Goal: Information Seeking & Learning: Learn about a topic

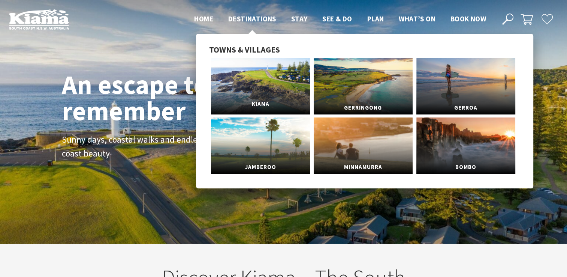
scroll to position [128, 573]
click at [240, 88] on link "Kiama" at bounding box center [260, 86] width 99 height 56
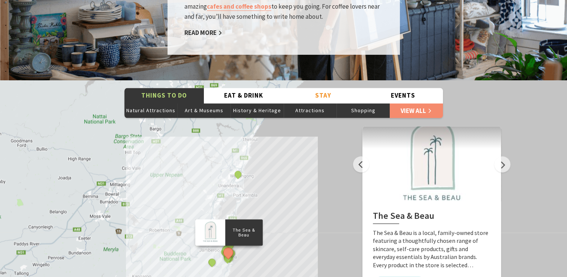
scroll to position [1312, 0]
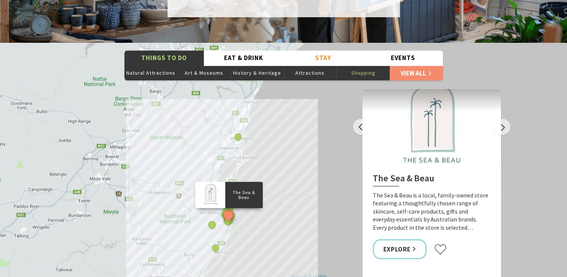
click at [371, 65] on button "Shopping" at bounding box center [363, 72] width 53 height 15
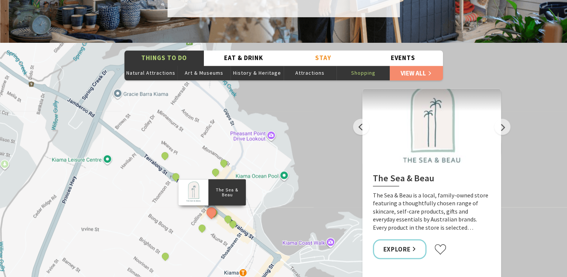
drag, startPoint x: 130, startPoint y: 108, endPoint x: 120, endPoint y: 135, distance: 28.7
click at [120, 135] on div "The Sea & Beau Kiama Ceramic Art Studio - Teaching and Making Ceramics The Coll…" at bounding box center [283, 178] width 567 height 270
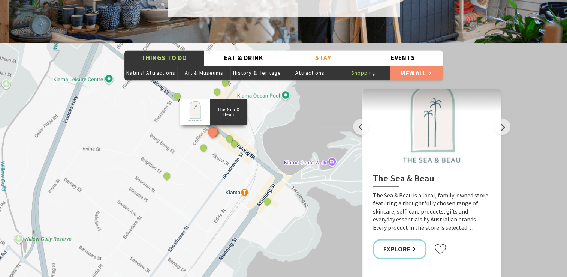
drag, startPoint x: 308, startPoint y: 181, endPoint x: 310, endPoint y: 101, distance: 80.2
click at [310, 101] on div "The Sea & Beau Kiama Ceramic Art Studio - Teaching and Making Ceramics The Coll…" at bounding box center [573, 259] width 576 height 324
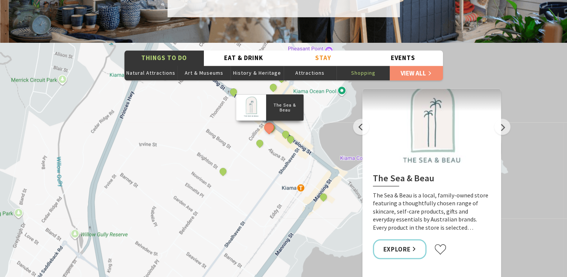
drag, startPoint x: 267, startPoint y: 126, endPoint x: 295, endPoint y: 136, distance: 30.2
click at [324, 122] on div "The Sea & Beau Kiama Ceramic Art Studio - Teaching and Making Ceramics The Coll…" at bounding box center [283, 178] width 567 height 270
drag, startPoint x: 246, startPoint y: 151, endPoint x: 225, endPoint y: 189, distance: 43.6
click at [225, 189] on div "The Sea & Beau Kiama Ceramic Art Studio - Teaching and Making Ceramics The Coll…" at bounding box center [283, 178] width 567 height 270
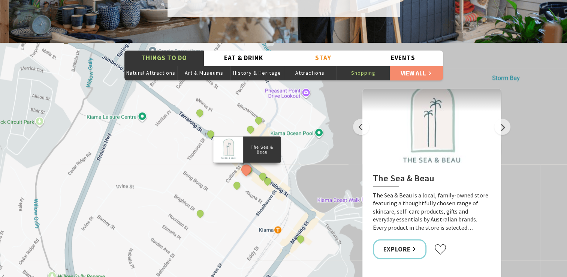
click at [262, 143] on p "The Sea & Beau" at bounding box center [261, 149] width 37 height 12
click at [394, 239] on link "Explore" at bounding box center [400, 249] width 54 height 20
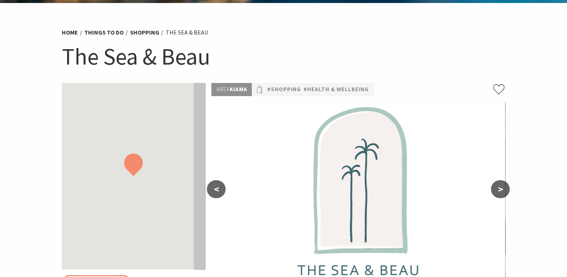
scroll to position [112, 0]
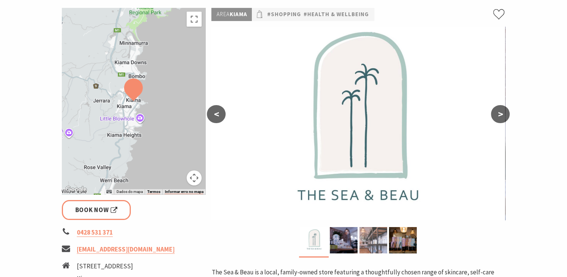
click at [359, 244] on div at bounding box center [373, 240] width 30 height 26
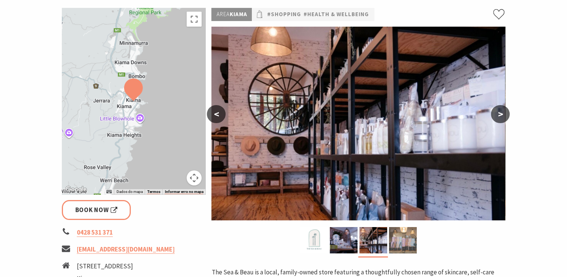
click at [404, 241] on img at bounding box center [403, 240] width 28 height 26
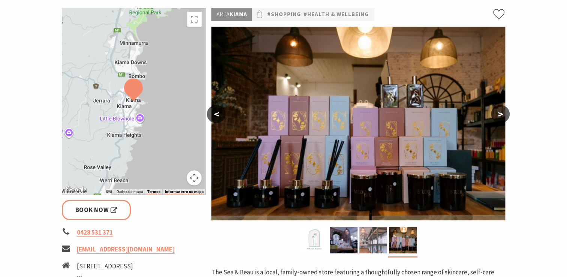
click at [377, 247] on img at bounding box center [373, 240] width 28 height 26
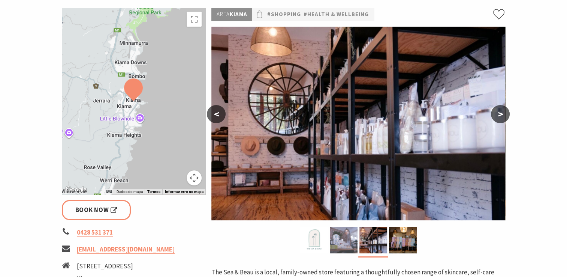
click at [348, 244] on img at bounding box center [344, 240] width 28 height 26
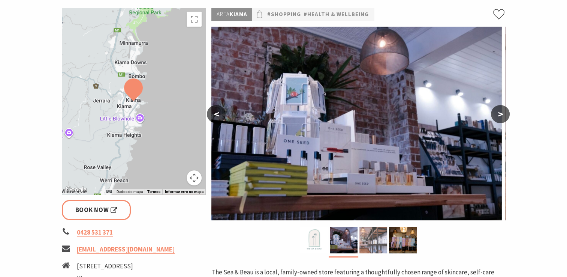
click at [377, 245] on img at bounding box center [373, 240] width 28 height 26
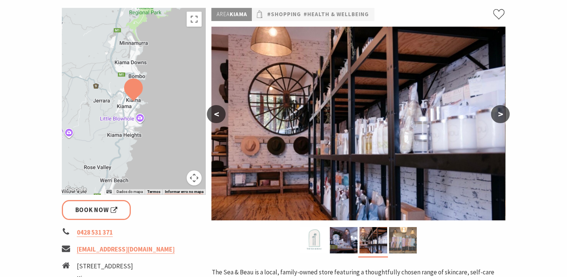
click at [397, 250] on img at bounding box center [403, 240] width 28 height 26
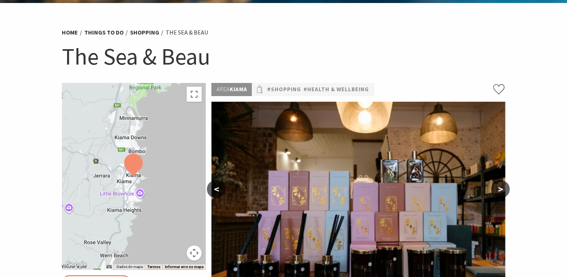
scroll to position [0, 0]
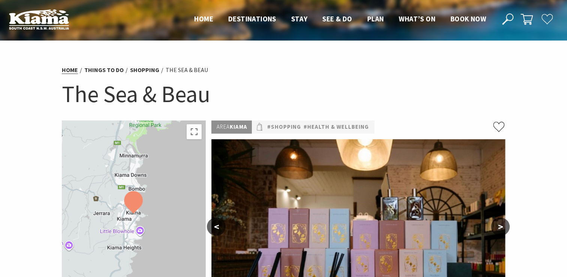
click at [75, 65] on li "Home" at bounding box center [72, 70] width 21 height 10
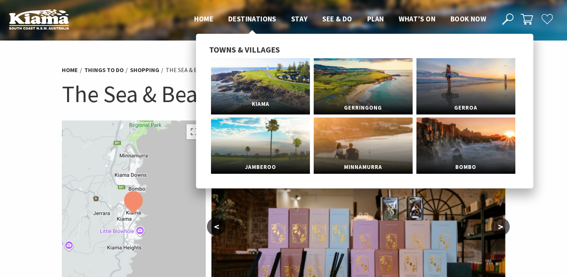
click at [259, 78] on link "Kiama" at bounding box center [260, 86] width 99 height 56
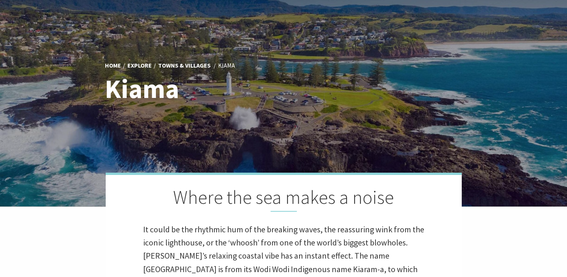
scroll to position [240, 573]
drag, startPoint x: 251, startPoint y: 117, endPoint x: 273, endPoint y: 163, distance: 50.3
click at [273, 163] on div at bounding box center [283, 85] width 567 height 244
drag, startPoint x: 344, startPoint y: 97, endPoint x: 383, endPoint y: 118, distance: 44.4
click at [383, 118] on div "Home Explore Towns & Villages Kiama Kiama" at bounding box center [283, 85] width 567 height 244
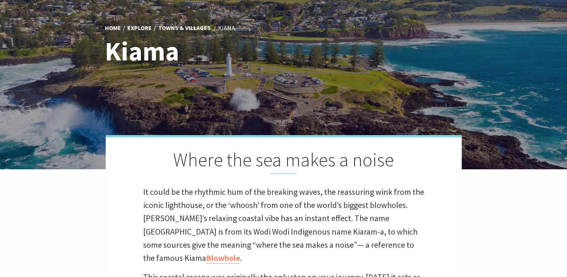
scroll to position [0, 0]
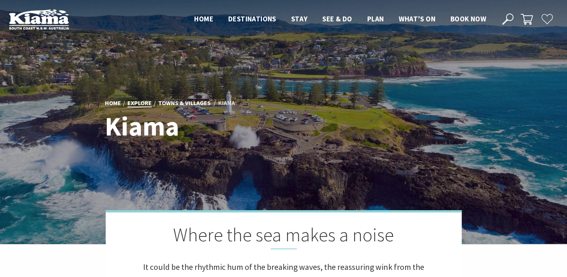
click at [143, 103] on link "Explore" at bounding box center [139, 103] width 24 height 8
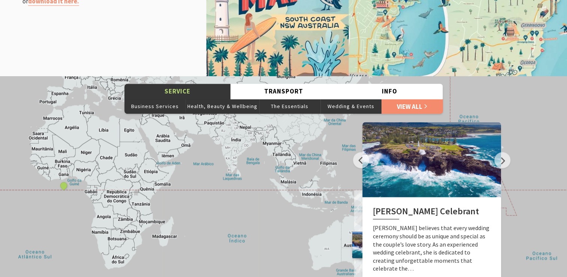
scroll to position [1012, 0]
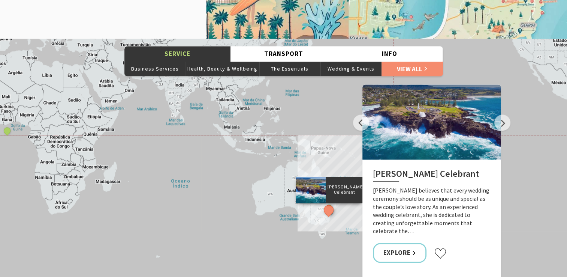
drag, startPoint x: 222, startPoint y: 190, endPoint x: 162, endPoint y: 173, distance: 62.8
click at [162, 173] on div "[PERSON_NAME] Celebrant Gerringong and District Historical Society Wellness Lux…" at bounding box center [283, 174] width 567 height 270
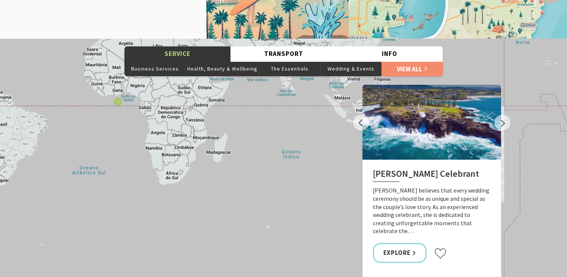
drag, startPoint x: 127, startPoint y: 141, endPoint x: 256, endPoint y: 141, distance: 128.2
click at [255, 140] on div "[PERSON_NAME] Celebrant Gerringong and District Historical Society Wellness Lux…" at bounding box center [283, 174] width 567 height 270
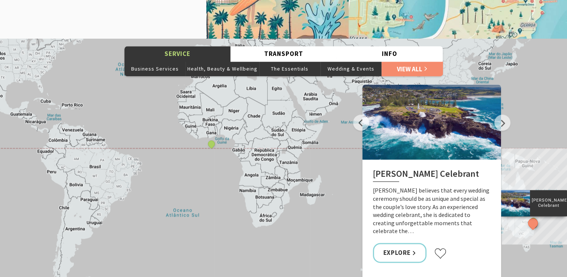
drag, startPoint x: 97, startPoint y: 193, endPoint x: 171, endPoint y: 193, distance: 73.5
click at [171, 193] on div "[PERSON_NAME] Celebrant Gerringong and District Historical Society Wellness Lux…" at bounding box center [283, 174] width 567 height 270
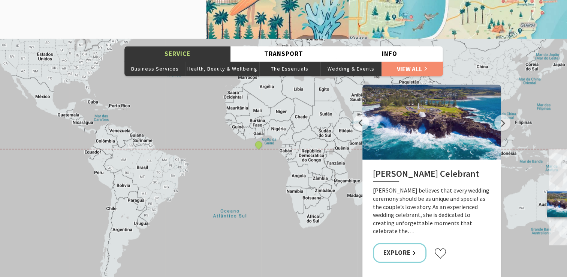
drag, startPoint x: 161, startPoint y: 198, endPoint x: 213, endPoint y: 199, distance: 52.1
click at [213, 199] on div "[PERSON_NAME] Celebrant Gerringong and District Historical Society Wellness Lux…" at bounding box center [283, 174] width 567 height 270
click at [212, 199] on div "[PERSON_NAME] Celebrant Gerringong and District Historical Society Wellness Lux…" at bounding box center [283, 174] width 567 height 270
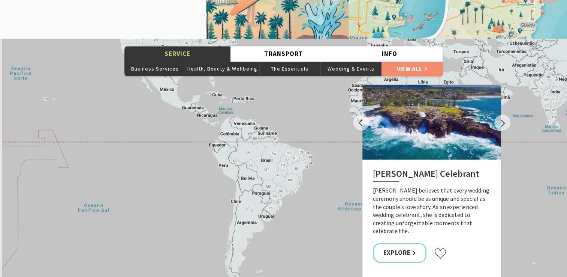
drag, startPoint x: 36, startPoint y: 229, endPoint x: 187, endPoint y: 195, distance: 155.1
click at [140, 211] on div "[PERSON_NAME] Celebrant Gerringong and District Historical Society Wellness Lux…" at bounding box center [283, 174] width 567 height 270
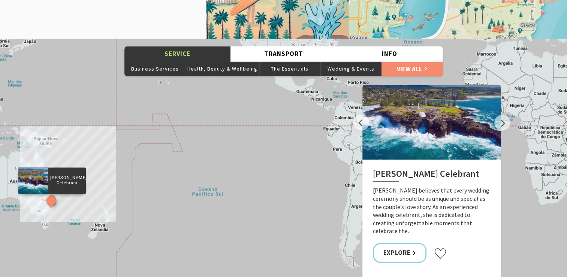
drag, startPoint x: 187, startPoint y: 195, endPoint x: 245, endPoint y: 201, distance: 57.7
click at [245, 201] on div "[PERSON_NAME] Celebrant Gerringong and District Historical Society Wellness Lux…" at bounding box center [283, 174] width 567 height 270
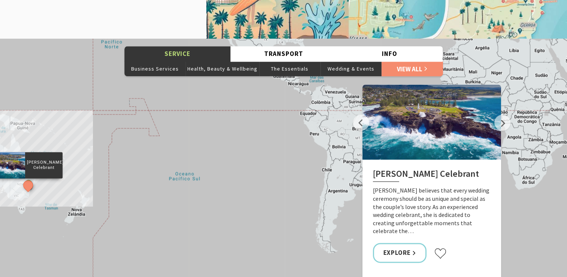
drag, startPoint x: 224, startPoint y: 175, endPoint x: 232, endPoint y: 179, distance: 9.4
click at [232, 179] on div "[PERSON_NAME] Celebrant Gerringong and District Historical Society Wellness Lux…" at bounding box center [283, 174] width 567 height 270
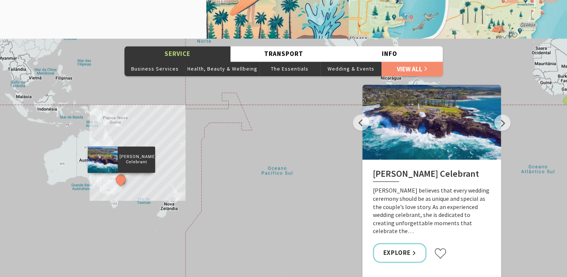
drag, startPoint x: 80, startPoint y: 185, endPoint x: 172, endPoint y: 180, distance: 92.7
click at [172, 180] on div "[PERSON_NAME] Celebrant Gerringong and District Historical Society Wellness Lux…" at bounding box center [283, 174] width 567 height 270
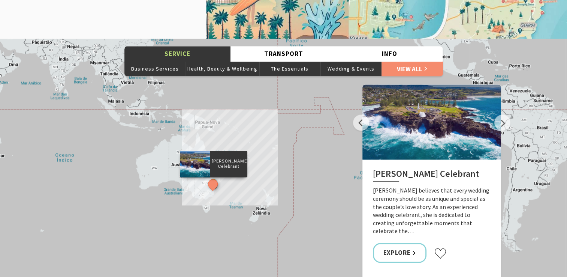
drag, startPoint x: 150, startPoint y: 218, endPoint x: 237, endPoint y: 222, distance: 87.1
click at [237, 222] on div "[PERSON_NAME] Celebrant Gerringong and District Historical Society Wellness Lux…" at bounding box center [283, 174] width 567 height 270
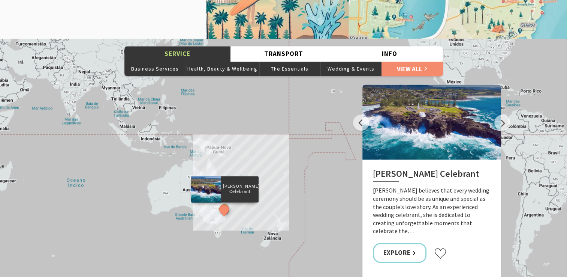
drag, startPoint x: 117, startPoint y: 168, endPoint x: 120, endPoint y: 173, distance: 6.8
click at [120, 173] on div "[PERSON_NAME] Celebrant Gerringong and District Historical Society Wellness Lux…" at bounding box center [283, 174] width 567 height 270
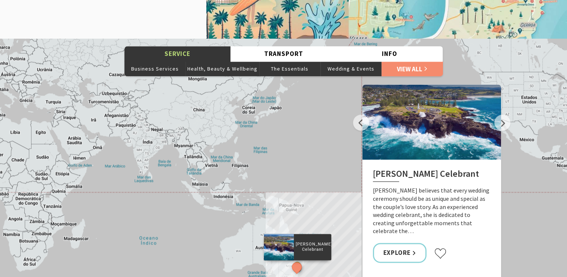
drag, startPoint x: 107, startPoint y: 148, endPoint x: 182, endPoint y: 212, distance: 98.4
click at [182, 212] on div "[PERSON_NAME] Celebrant Gerringong and District Historical Society Wellness Lux…" at bounding box center [283, 174] width 567 height 270
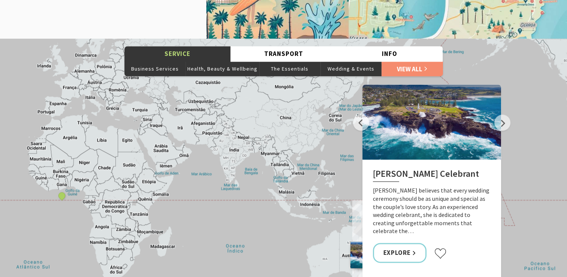
drag, startPoint x: 135, startPoint y: 210, endPoint x: 205, endPoint y: 211, distance: 70.8
click at [205, 211] on div "[PERSON_NAME] Celebrant Gerringong and District Historical Society Wellness Lux…" at bounding box center [283, 174] width 567 height 270
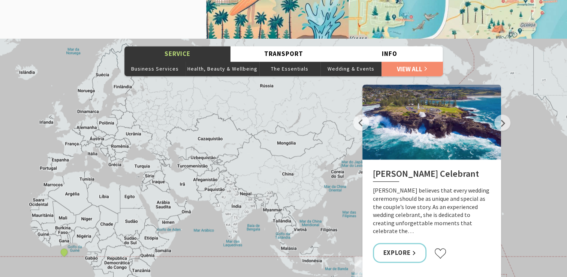
drag, startPoint x: 196, startPoint y: 191, endPoint x: 198, endPoint y: 250, distance: 58.9
click at [198, 250] on div "[PERSON_NAME] Celebrant Gerringong and District Historical Society Wellness Lux…" at bounding box center [283, 174] width 567 height 270
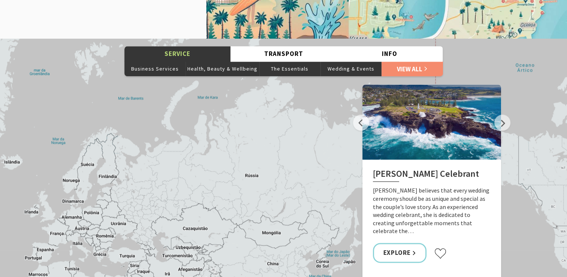
drag, startPoint x: 283, startPoint y: 136, endPoint x: 268, endPoint y: 223, distance: 88.2
click at [268, 223] on div "[PERSON_NAME] Celebrant Gerringong and District Historical Society Wellness Lux…" at bounding box center [283, 174] width 567 height 270
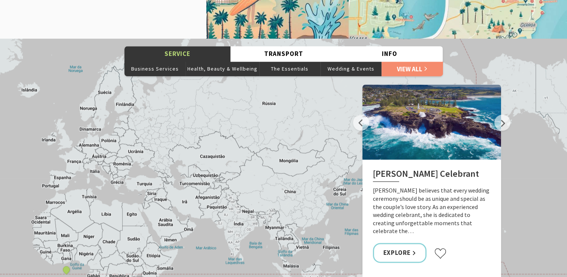
drag, startPoint x: 222, startPoint y: 217, endPoint x: 245, endPoint y: 127, distance: 93.0
click at [245, 127] on div "[PERSON_NAME] Celebrant Gerringong and District Historical Society Wellness Lux…" at bounding box center [283, 174] width 567 height 270
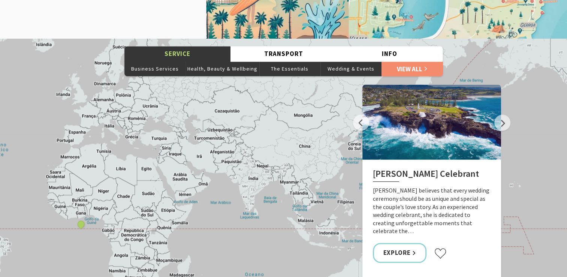
drag, startPoint x: 215, startPoint y: 203, endPoint x: 222, endPoint y: 178, distance: 26.3
click at [222, 178] on div "[PERSON_NAME] Celebrant Gerringong and District Historical Society Wellness Lux…" at bounding box center [283, 174] width 567 height 270
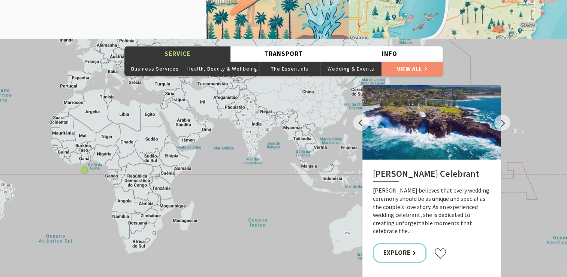
drag, startPoint x: 213, startPoint y: 220, endPoint x: 214, endPoint y: 194, distance: 25.9
click at [214, 194] on div "[PERSON_NAME] Celebrant Gerringong and District Historical Society Wellness Lux…" at bounding box center [283, 174] width 567 height 270
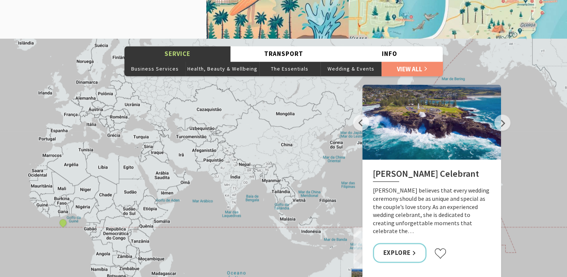
drag, startPoint x: 219, startPoint y: 175, endPoint x: 198, endPoint y: 230, distance: 59.3
click at [198, 230] on div "[PERSON_NAME] Celebrant Gerringong and District Historical Society Wellness Lux…" at bounding box center [283, 174] width 567 height 270
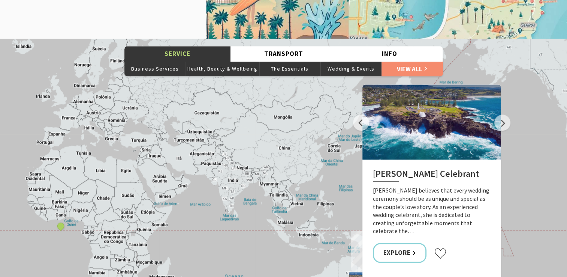
scroll to position [974, 0]
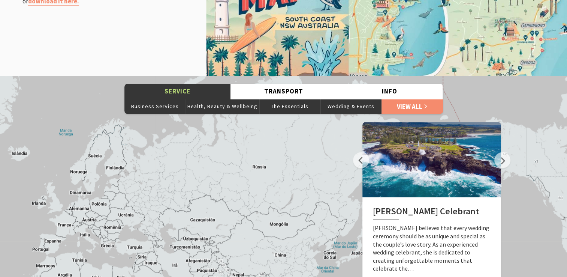
drag, startPoint x: 314, startPoint y: 214, endPoint x: 329, endPoint y: 281, distance: 69.5
click at [329, 276] on html "Skip to main content .fav-qpwo{stroke-linecap:round;stroke-linejoin:round;strok…" at bounding box center [283, 31] width 567 height 2010
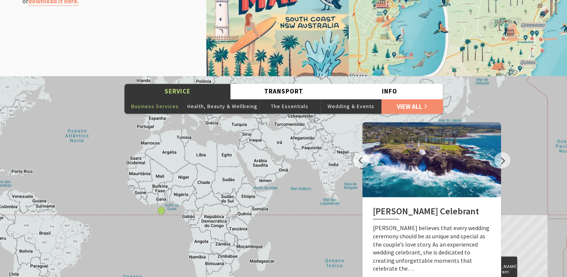
drag, startPoint x: 91, startPoint y: 238, endPoint x: 145, endPoint y: 113, distance: 135.6
click at [145, 113] on div "Service Business Services Health, Beauty & Wellbeing The Essentials Wedding & E…" at bounding box center [283, 211] width 567 height 270
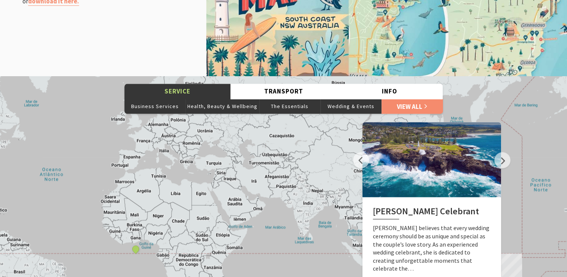
drag, startPoint x: 220, startPoint y: 140, endPoint x: 198, endPoint y: 184, distance: 49.3
click at [198, 184] on div "[PERSON_NAME] Celebrant Gerringong and District Historical Society Wellness Lux…" at bounding box center [283, 211] width 567 height 270
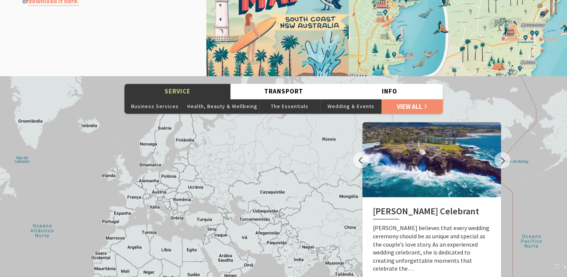
drag, startPoint x: 156, startPoint y: 169, endPoint x: 145, endPoint y: 232, distance: 63.8
click at [145, 232] on div "[PERSON_NAME] Celebrant Gerringong and District Historical Society Wellness Lux…" at bounding box center [283, 211] width 567 height 270
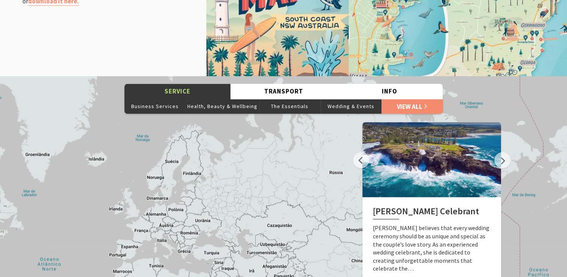
drag, startPoint x: 209, startPoint y: 203, endPoint x: 217, endPoint y: 241, distance: 38.4
click at [217, 241] on div "[PERSON_NAME] Celebrant Gerringong and District Historical Society Wellness Lux…" at bounding box center [283, 211] width 567 height 270
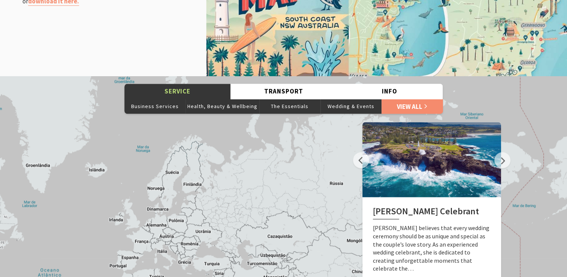
drag, startPoint x: 237, startPoint y: 169, endPoint x: 228, endPoint y: 197, distance: 29.4
click at [228, 197] on div "[PERSON_NAME] Celebrant Gerringong and District Historical Society Wellness Lux…" at bounding box center [283, 211] width 567 height 270
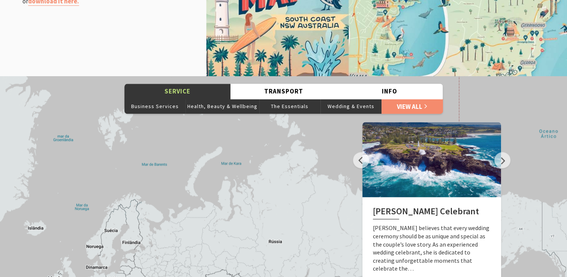
drag, startPoint x: 268, startPoint y: 201, endPoint x: 211, endPoint y: 196, distance: 57.2
click at [216, 198] on div "[PERSON_NAME] Celebrant Gerringong and District Historical Society Wellness Lux…" at bounding box center [283, 211] width 567 height 270
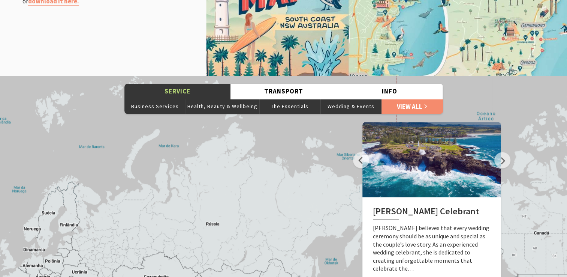
drag, startPoint x: 242, startPoint y: 210, endPoint x: 208, endPoint y: 173, distance: 50.7
click at [208, 189] on div "[PERSON_NAME] Celebrant Gerringong and District Historical Society Wellness Lux…" at bounding box center [283, 211] width 567 height 270
